Goal: Task Accomplishment & Management: Complete application form

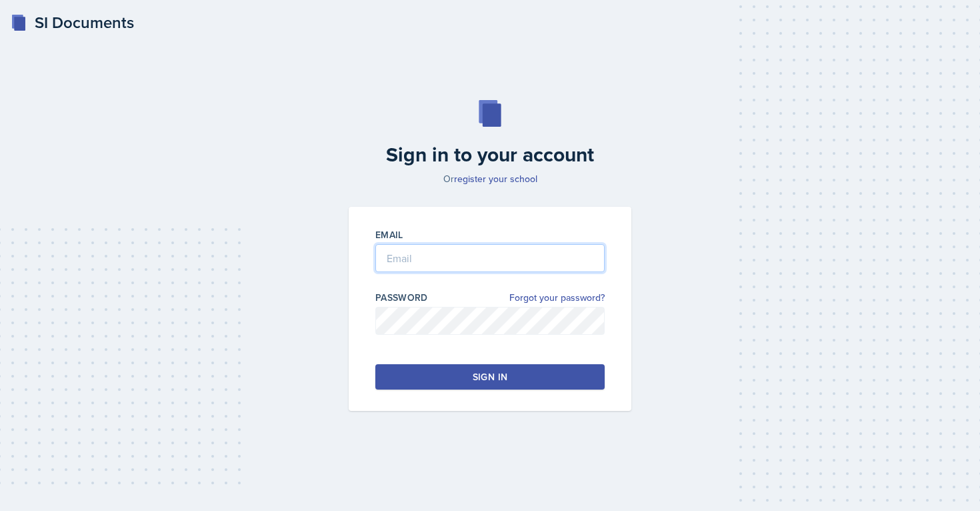
type input "[EMAIL_ADDRESS][PERSON_NAME][DOMAIN_NAME]"
click at [453, 383] on button "Sign in" at bounding box center [489, 376] width 229 height 25
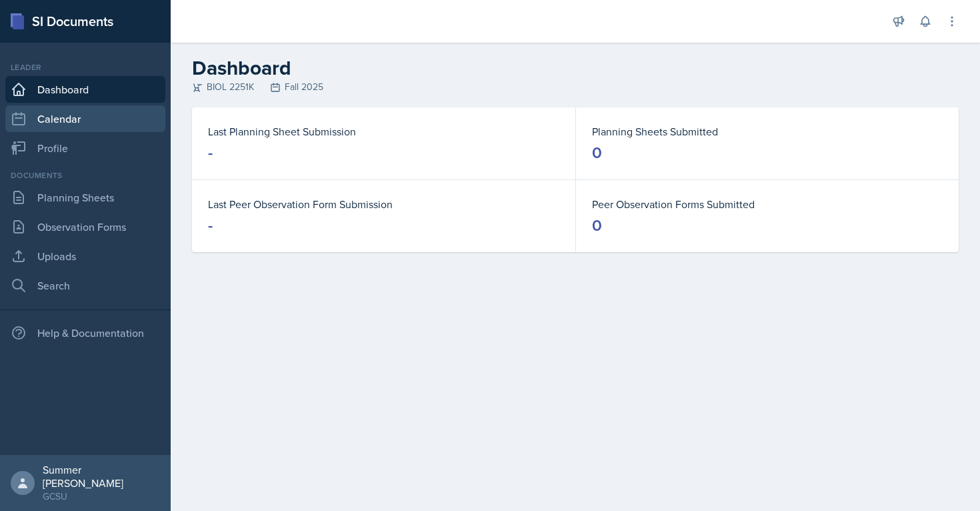
click at [113, 131] on link "Calendar" at bounding box center [85, 118] width 160 height 27
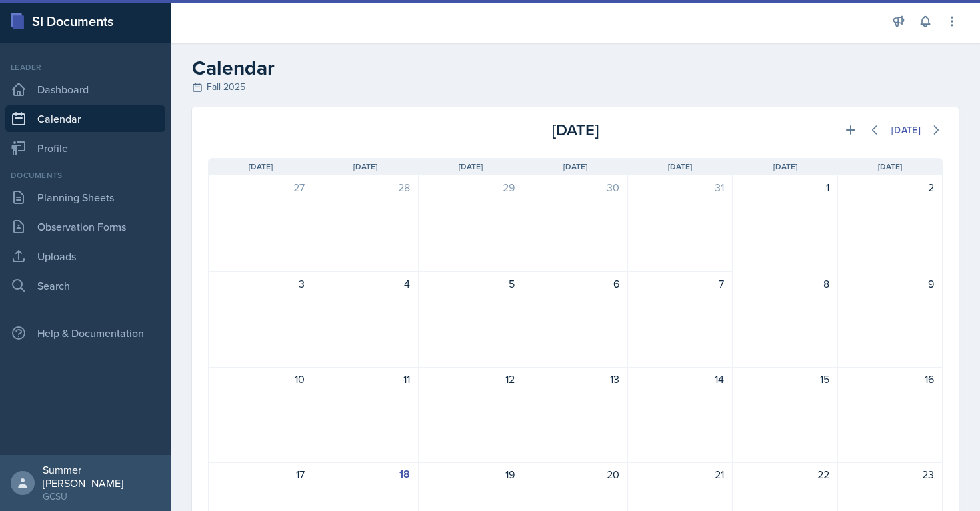
click at [103, 115] on link "Calendar" at bounding box center [85, 118] width 160 height 27
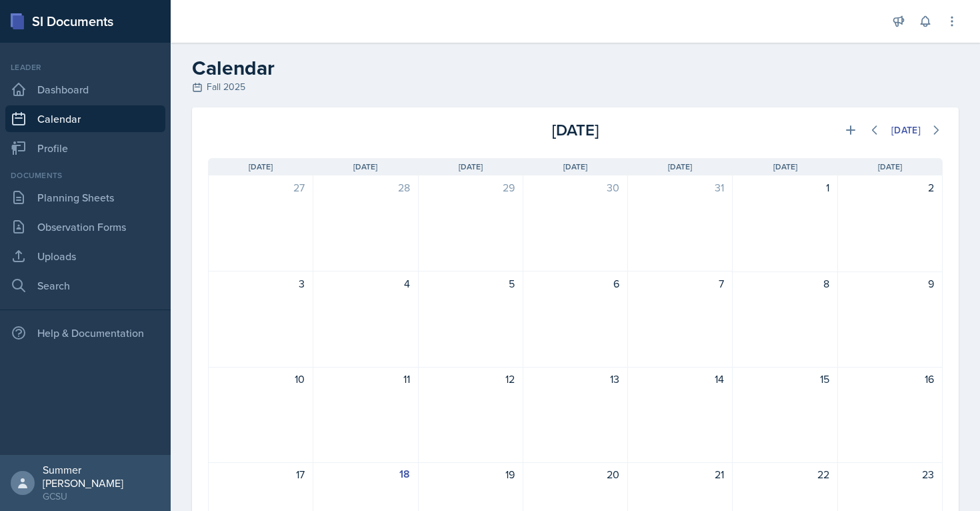
click at [299, 226] on div "27" at bounding box center [261, 223] width 105 height 96
click at [954, 17] on icon at bounding box center [952, 21] width 13 height 13
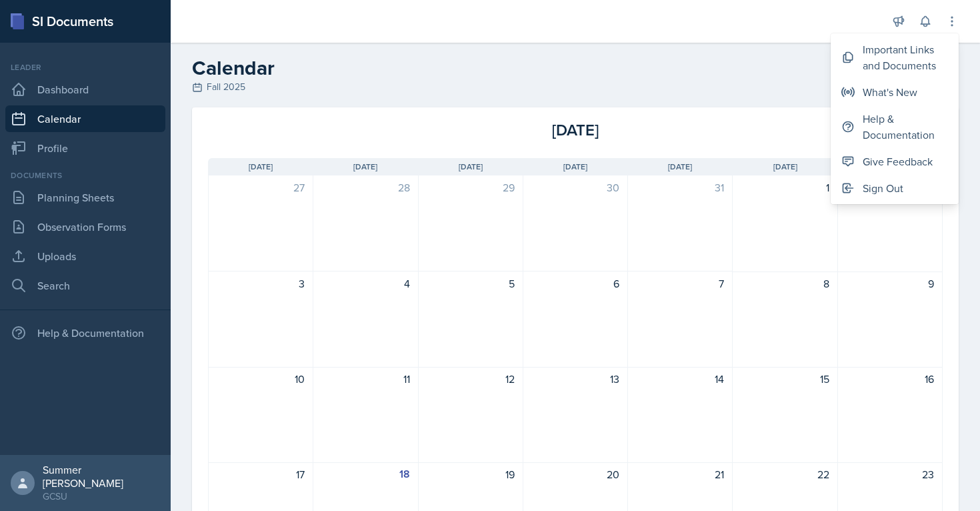
click at [688, 72] on h2 "Calendar" at bounding box center [575, 68] width 767 height 24
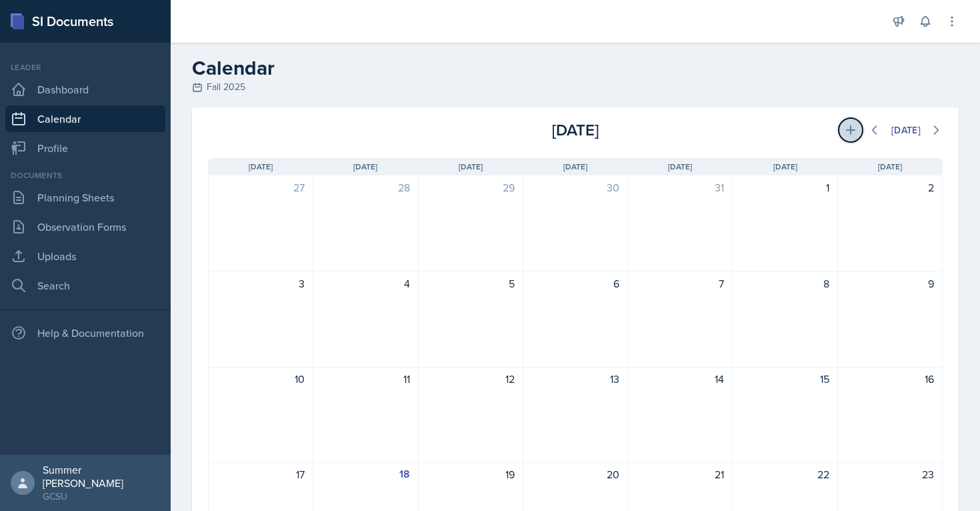
click at [845, 134] on icon at bounding box center [850, 129] width 13 height 13
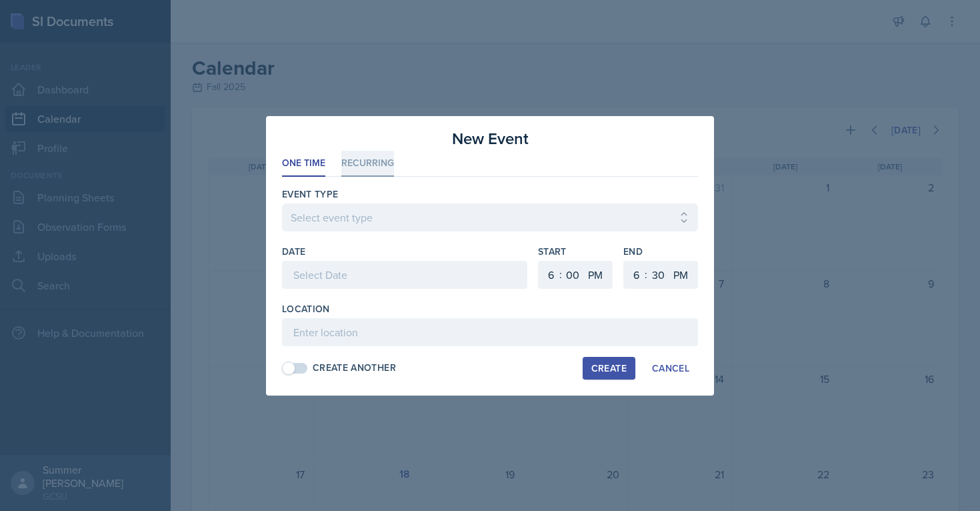
click at [385, 165] on li "Recurring" at bounding box center [367, 164] width 53 height 26
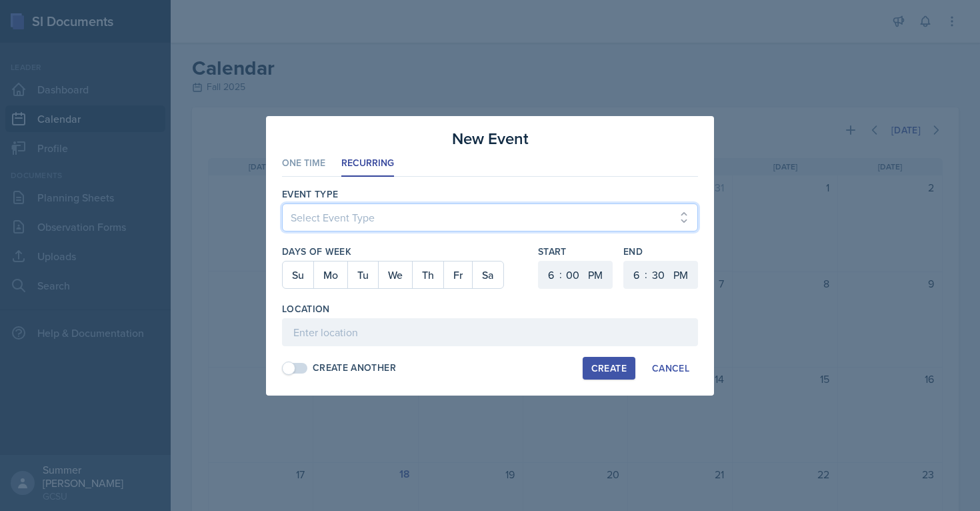
click at [347, 217] on select "Select Event Type Leader Training New Calendar Event SI Session" at bounding box center [490, 217] width 416 height 28
select select "700c1d41-4793-48d3-8616-e09499dfb71d"
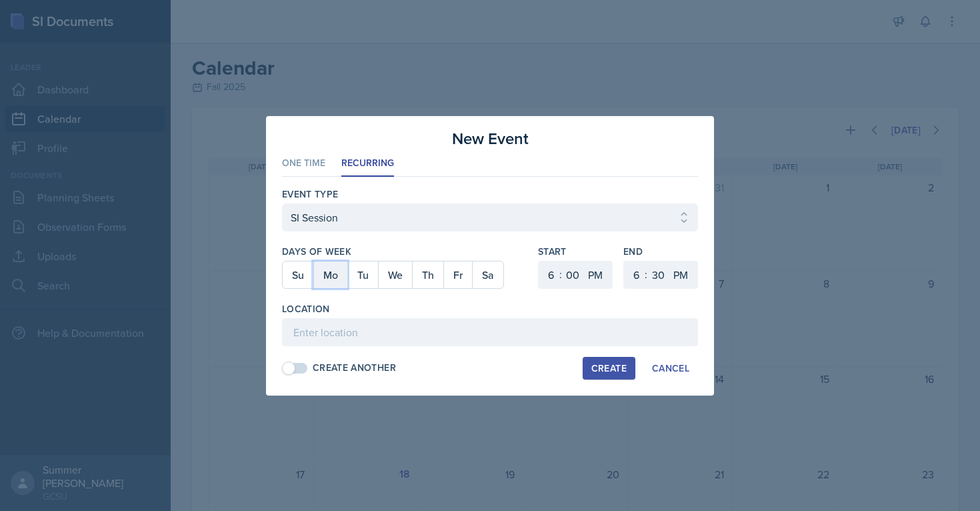
click at [324, 272] on button "Mo" at bounding box center [330, 274] width 34 height 27
click at [393, 276] on button "We" at bounding box center [395, 274] width 34 height 27
click at [570, 272] on select "00 05 10 15 20 25 30 35 40 45 50 55" at bounding box center [572, 275] width 21 height 28
click at [544, 270] on select "1 2 3 4 5 6 7 8 9 10 11 12" at bounding box center [549, 275] width 21 height 28
select select "5"
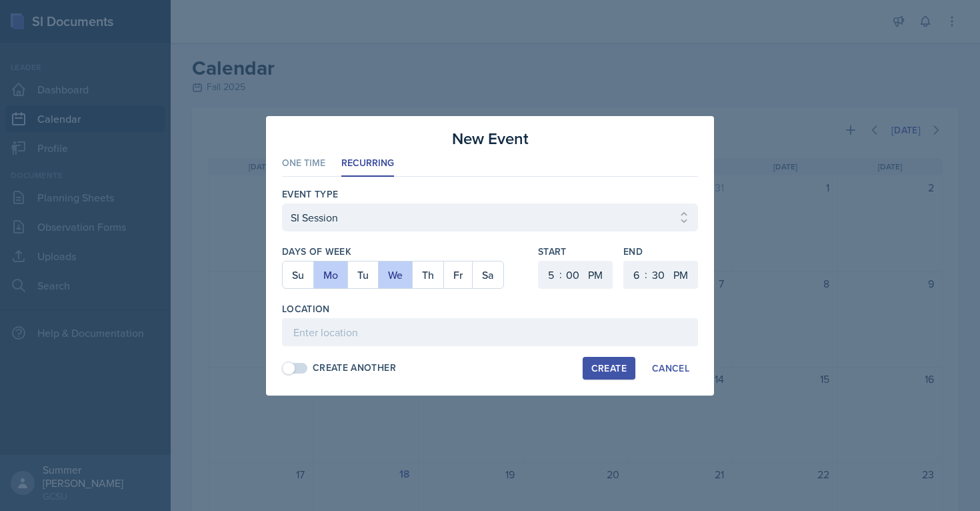
click at [586, 306] on div "Location" at bounding box center [490, 308] width 416 height 13
click at [410, 333] on input at bounding box center [490, 332] width 416 height 28
type input "HSB 304"
click at [448, 375] on div "Create Another Create Cancel" at bounding box center [490, 368] width 416 height 23
click at [602, 367] on div "Create" at bounding box center [609, 368] width 35 height 11
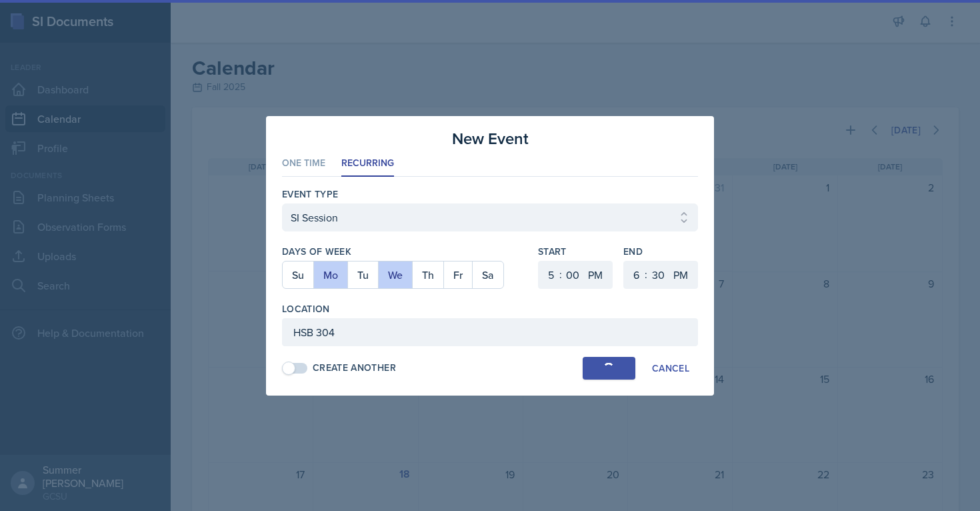
select select
select select "6"
